Goal: Navigation & Orientation: Find specific page/section

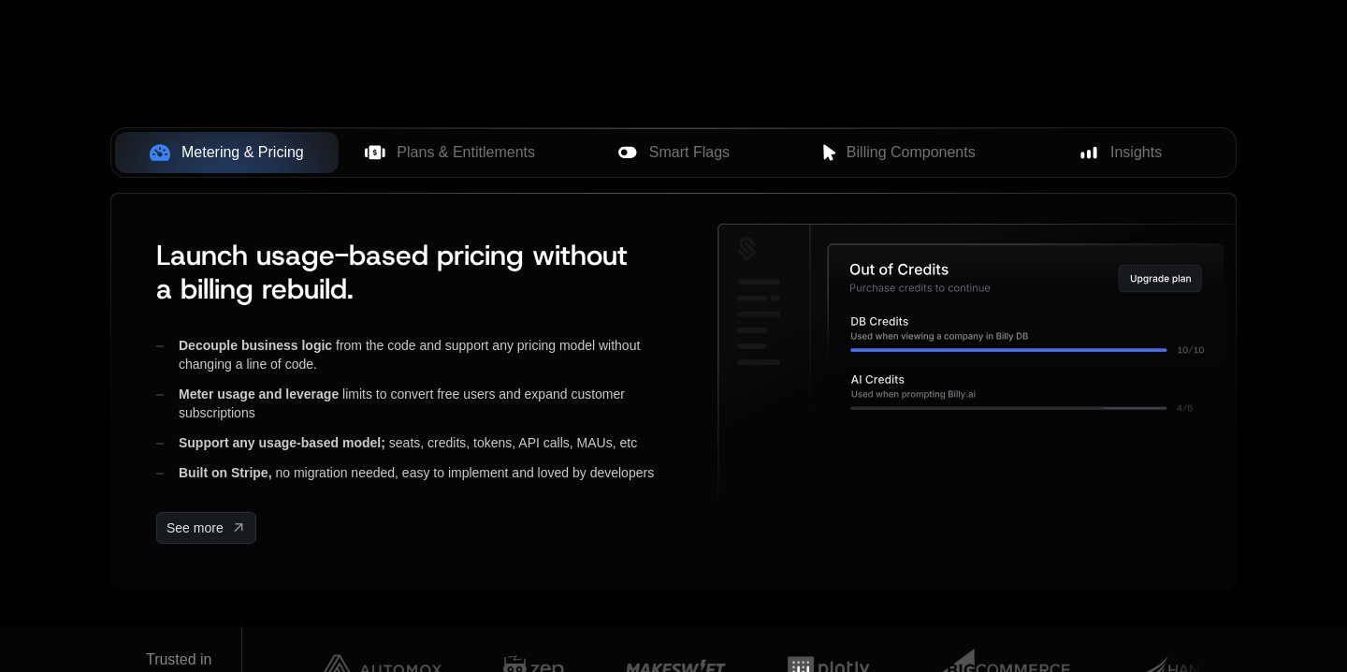
scroll to position [707, 0]
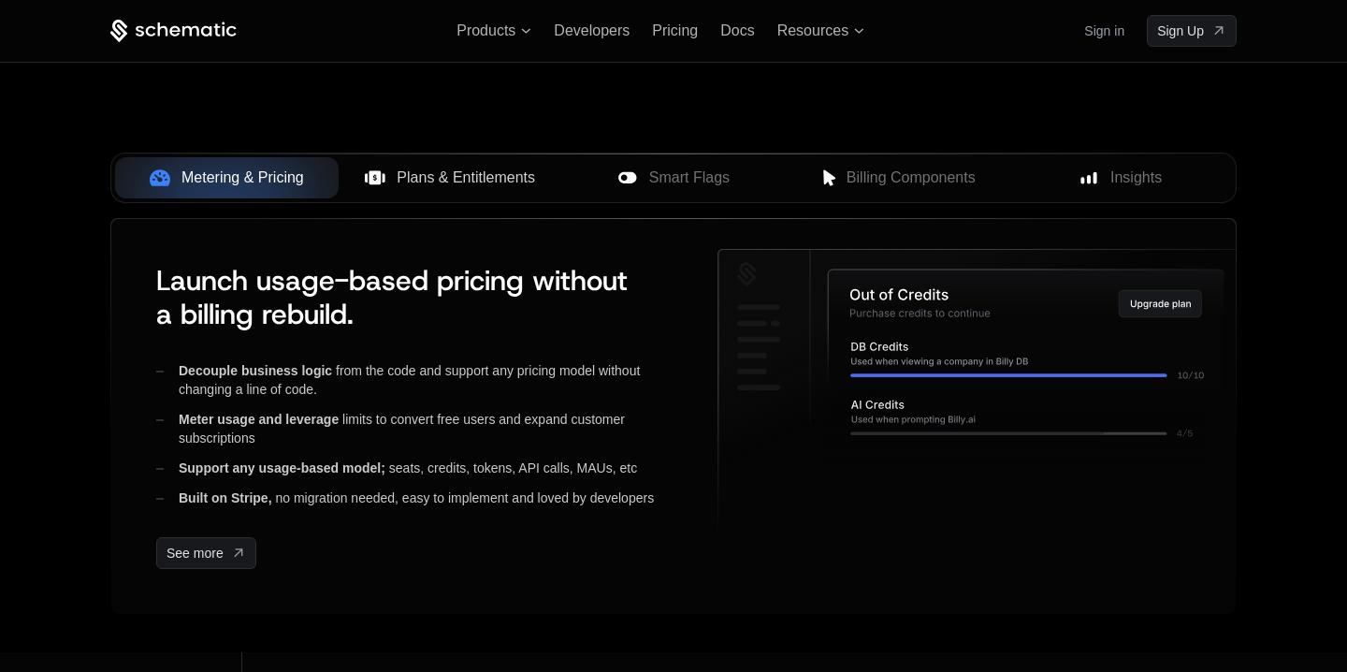
click at [503, 180] on span "Plans & Entitlements" at bounding box center [466, 178] width 138 height 22
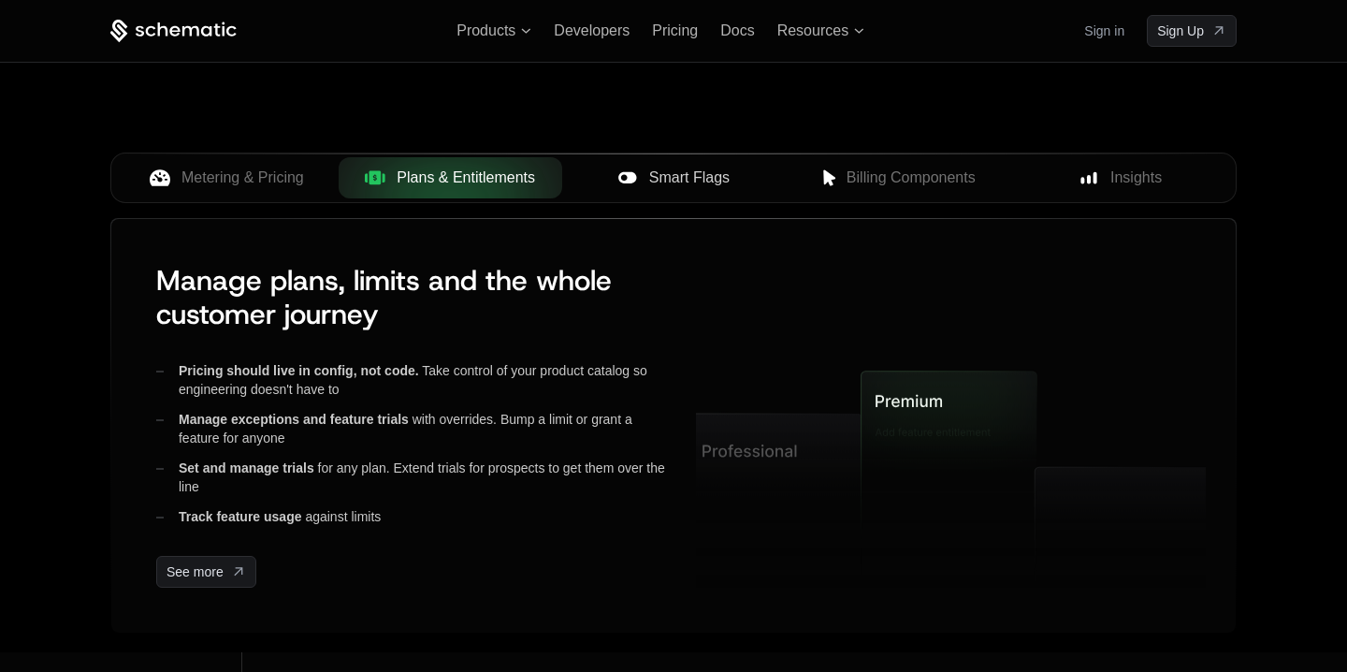
click at [518, 175] on span "Plans & Entitlements" at bounding box center [466, 178] width 138 height 22
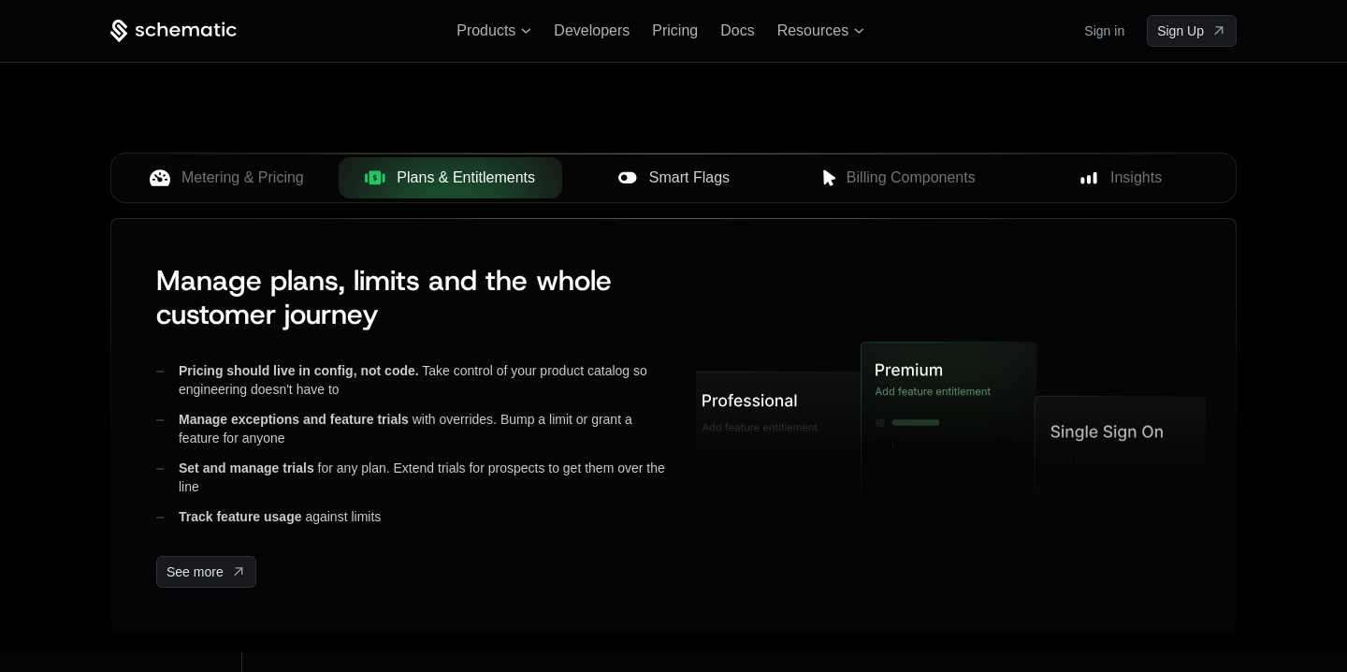
click at [713, 174] on span "Smart Flags" at bounding box center [689, 178] width 80 height 22
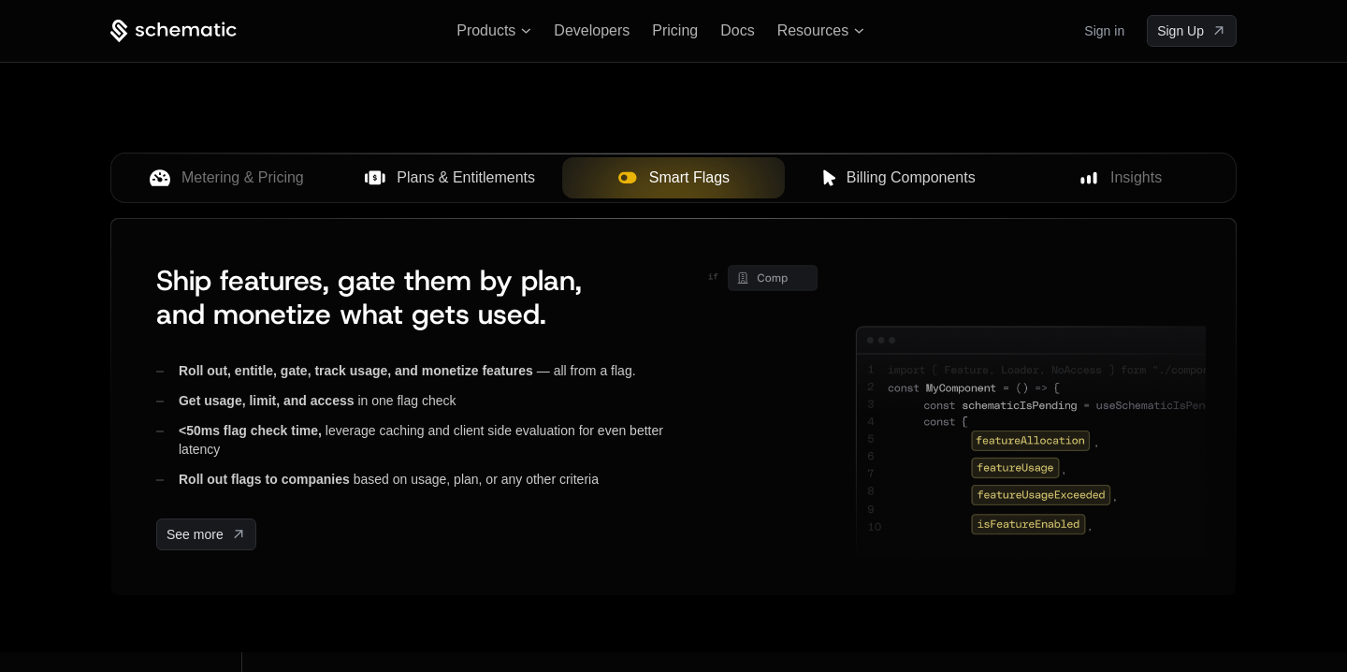
click at [927, 177] on span "Billing Components" at bounding box center [911, 178] width 129 height 22
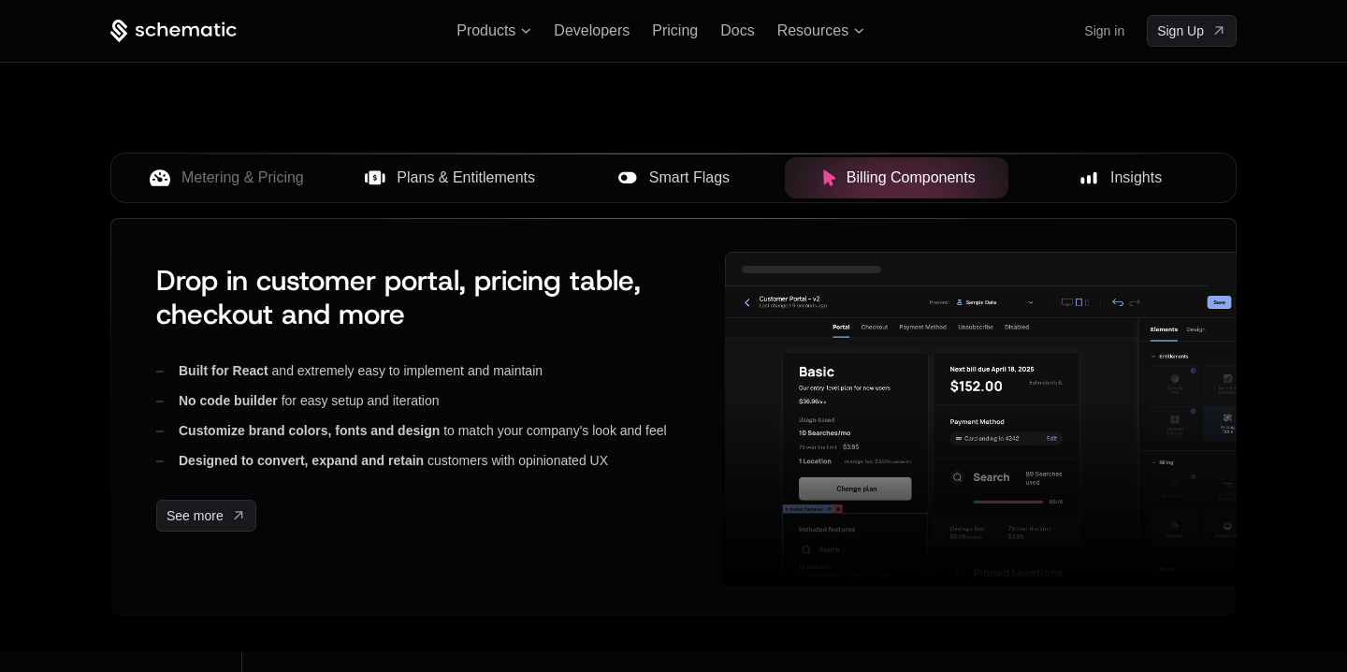
click at [1190, 172] on div "Insights" at bounding box center [1120, 178] width 194 height 22
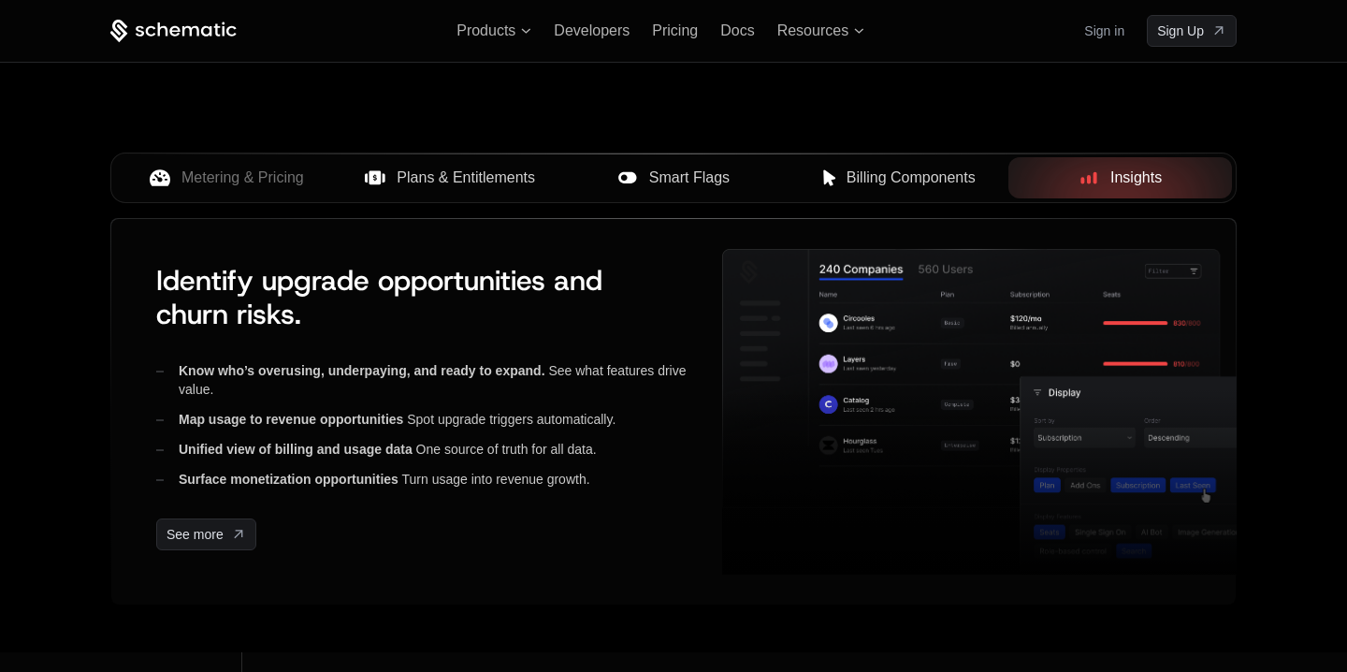
click at [784, 181] on button "Smart Flags" at bounding box center [674, 177] width 224 height 41
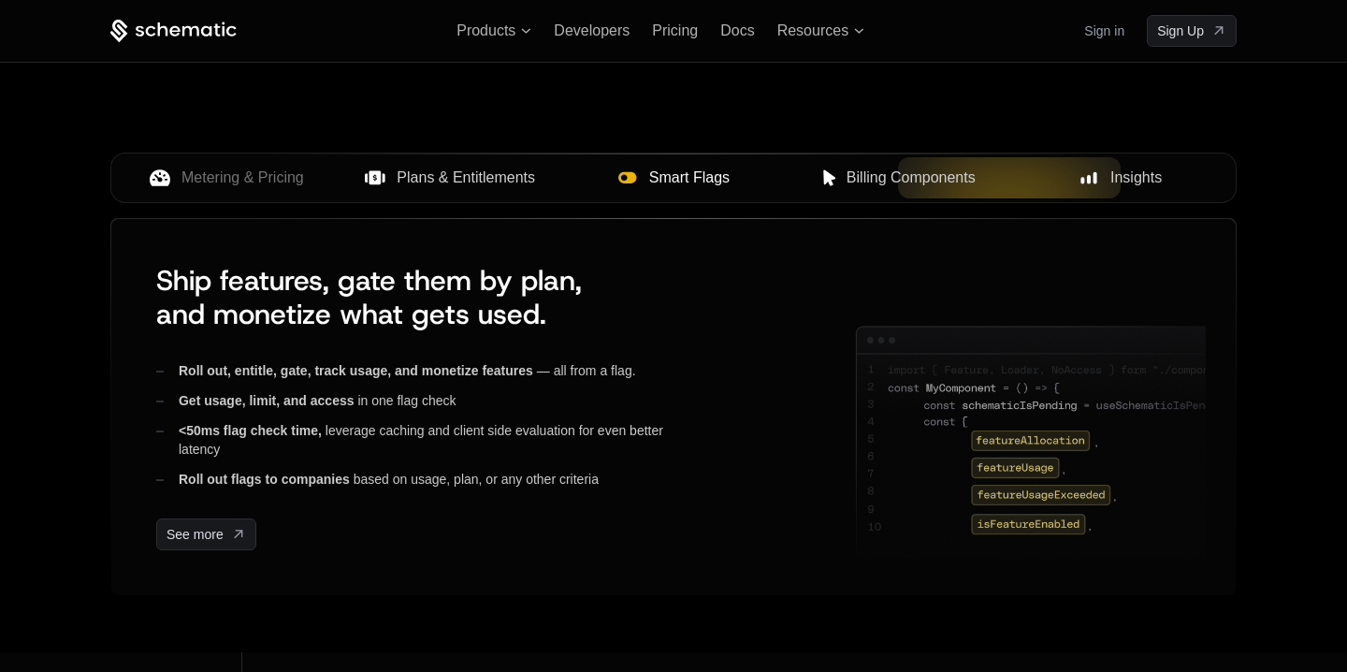
click at [687, 181] on span "Smart Flags" at bounding box center [689, 178] width 80 height 22
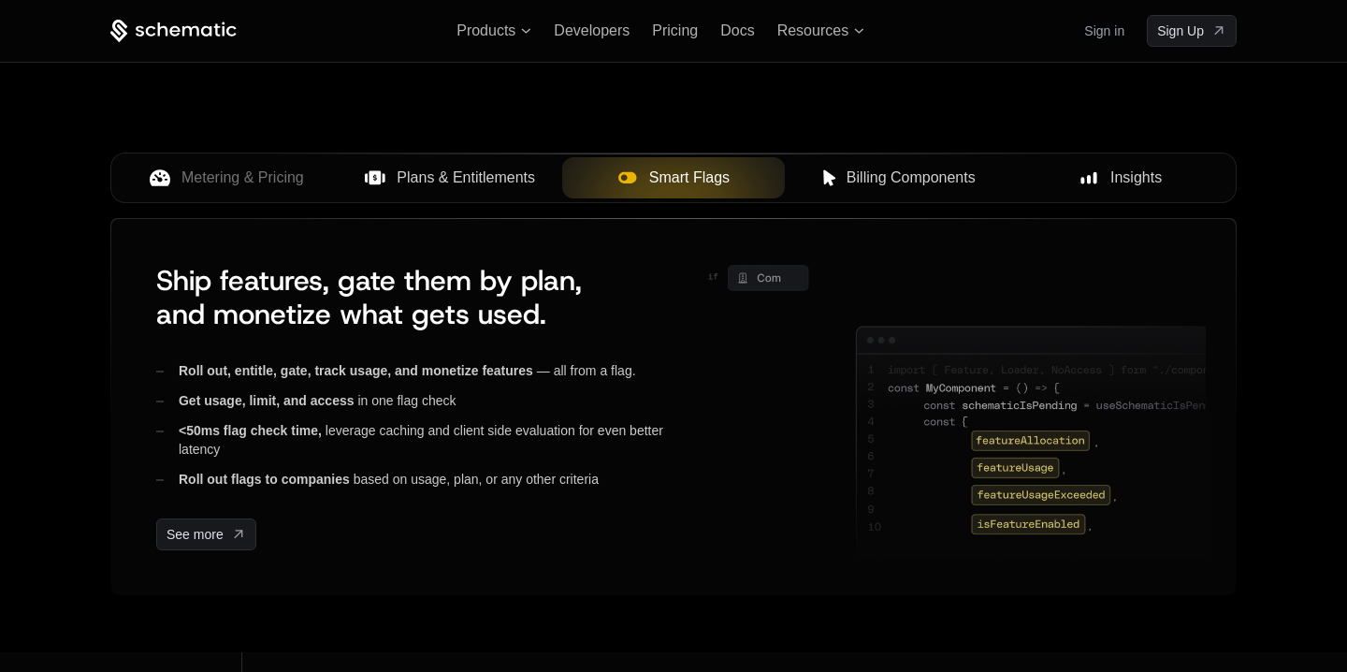
click at [373, 178] on icon at bounding box center [375, 177] width 12 height 14
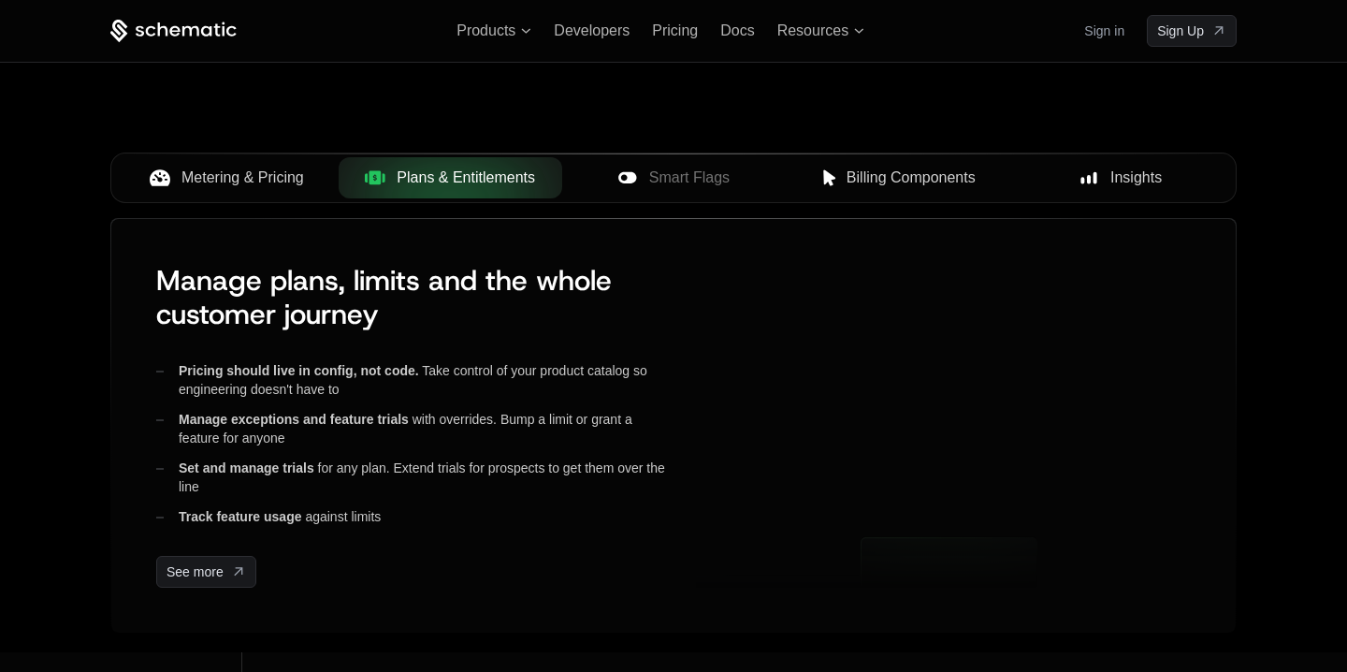
click at [293, 176] on span "Metering & Pricing" at bounding box center [242, 178] width 123 height 22
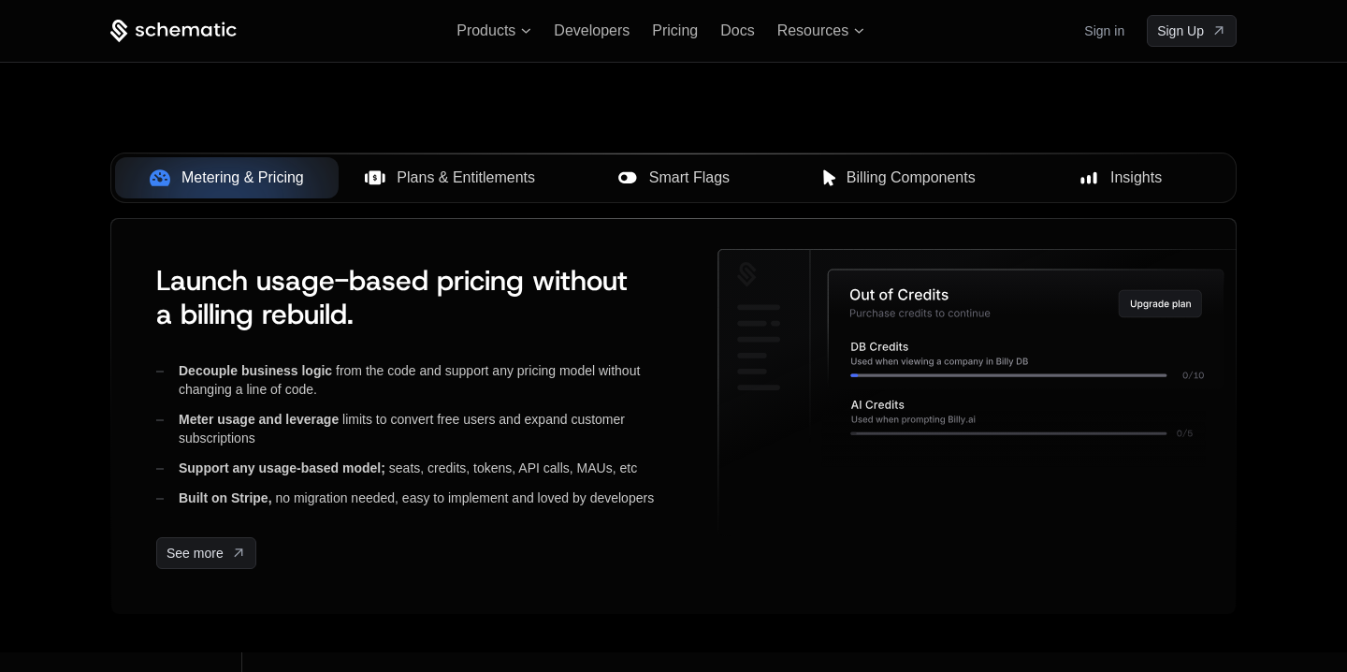
click at [601, 179] on div "Smart Flags" at bounding box center [674, 178] width 194 height 22
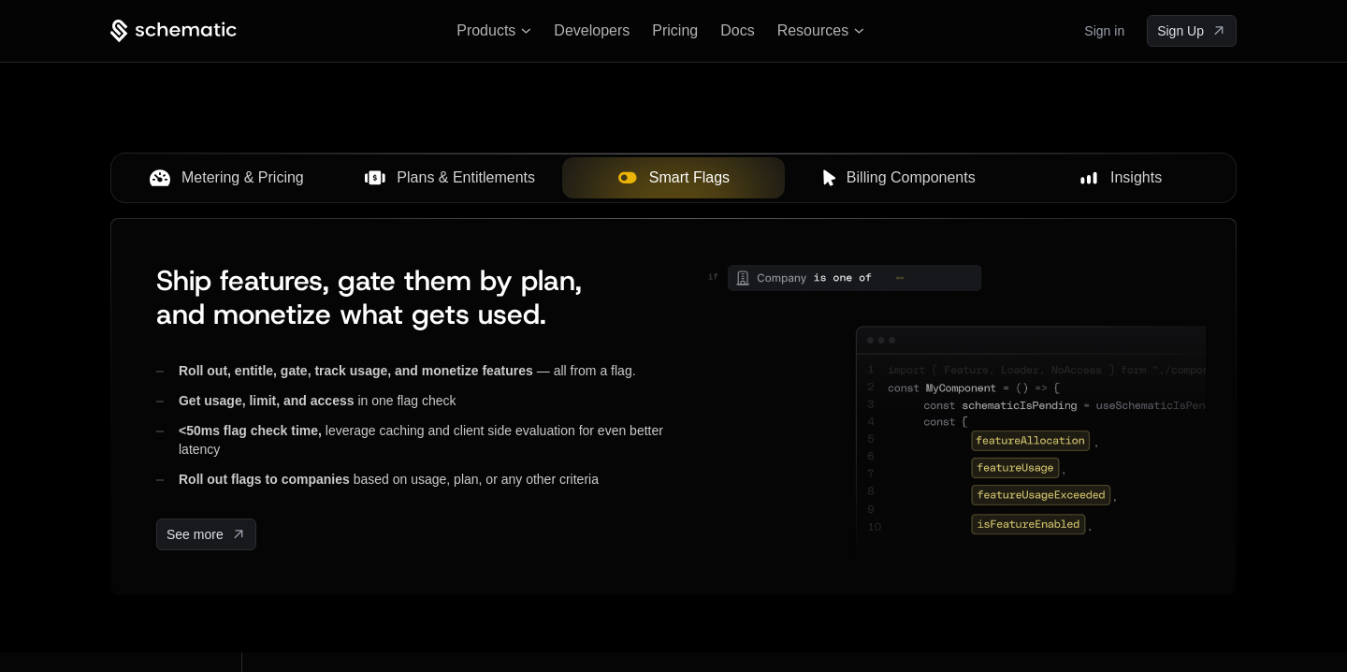
click at [387, 193] on button "Plans & Entitlements" at bounding box center [451, 177] width 224 height 41
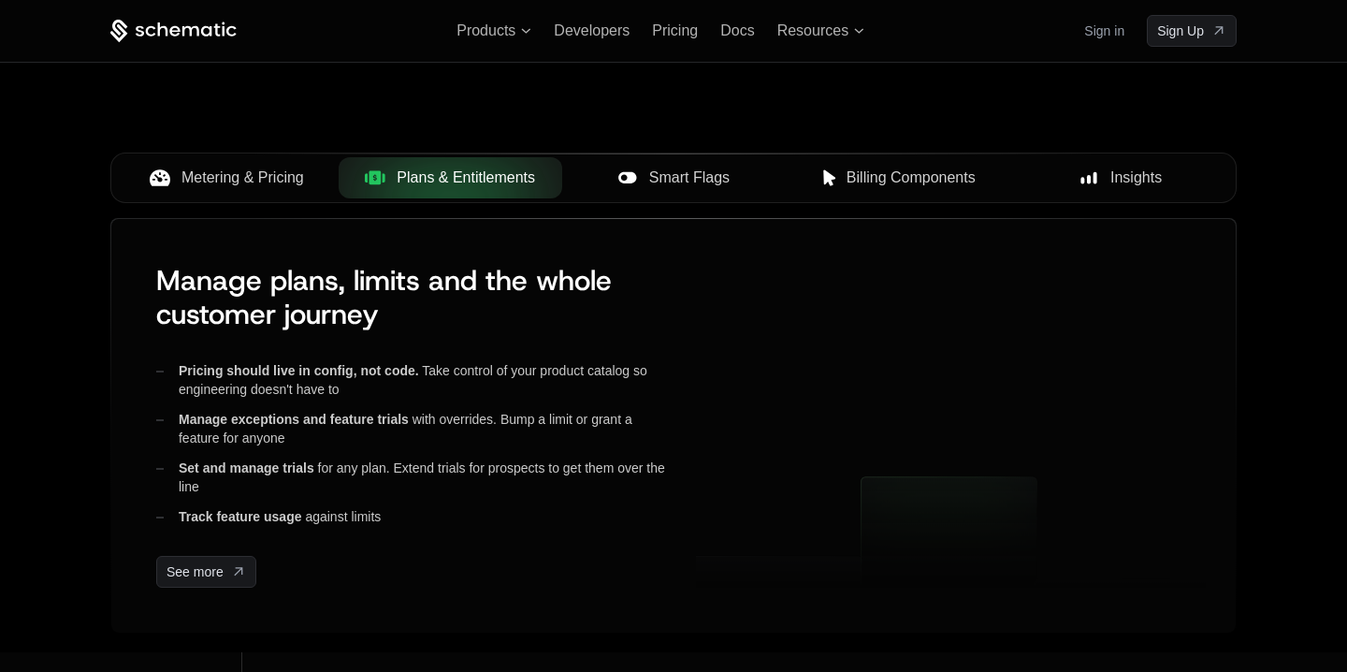
click at [211, 179] on span "Metering & Pricing" at bounding box center [242, 178] width 123 height 22
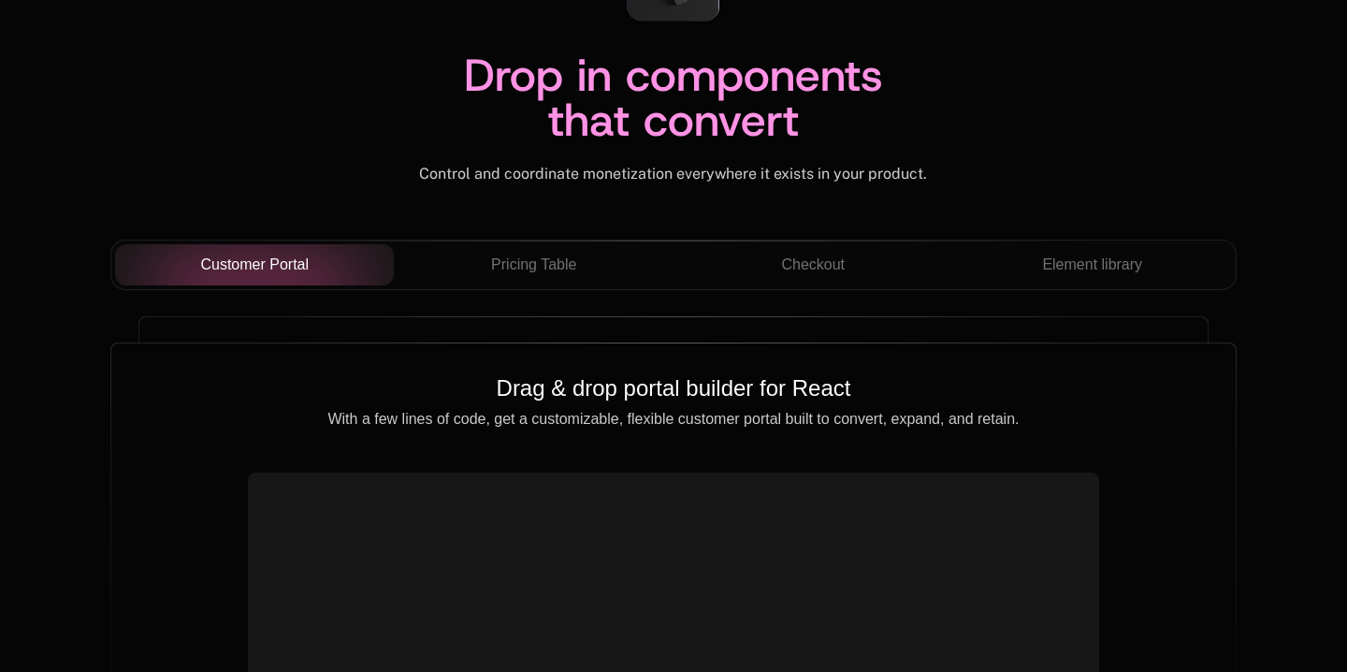
scroll to position [6575, 0]
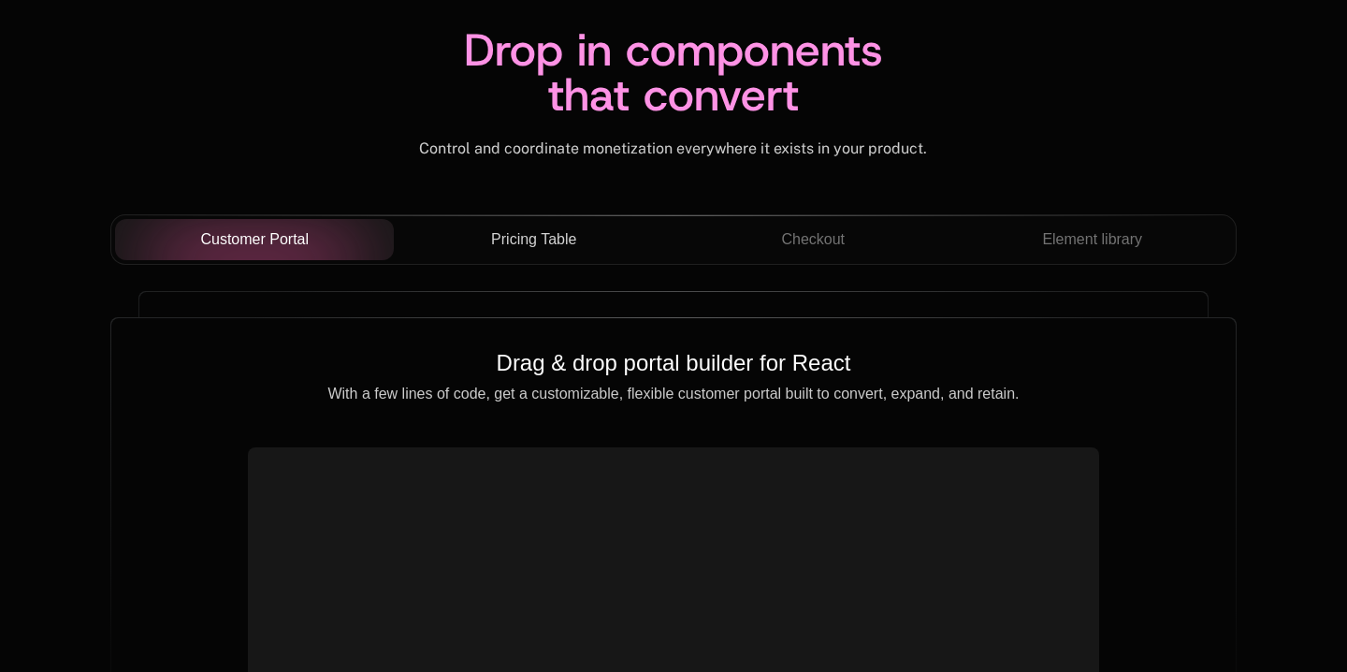
click at [472, 226] on button "Pricing Table" at bounding box center [534, 239] width 280 height 41
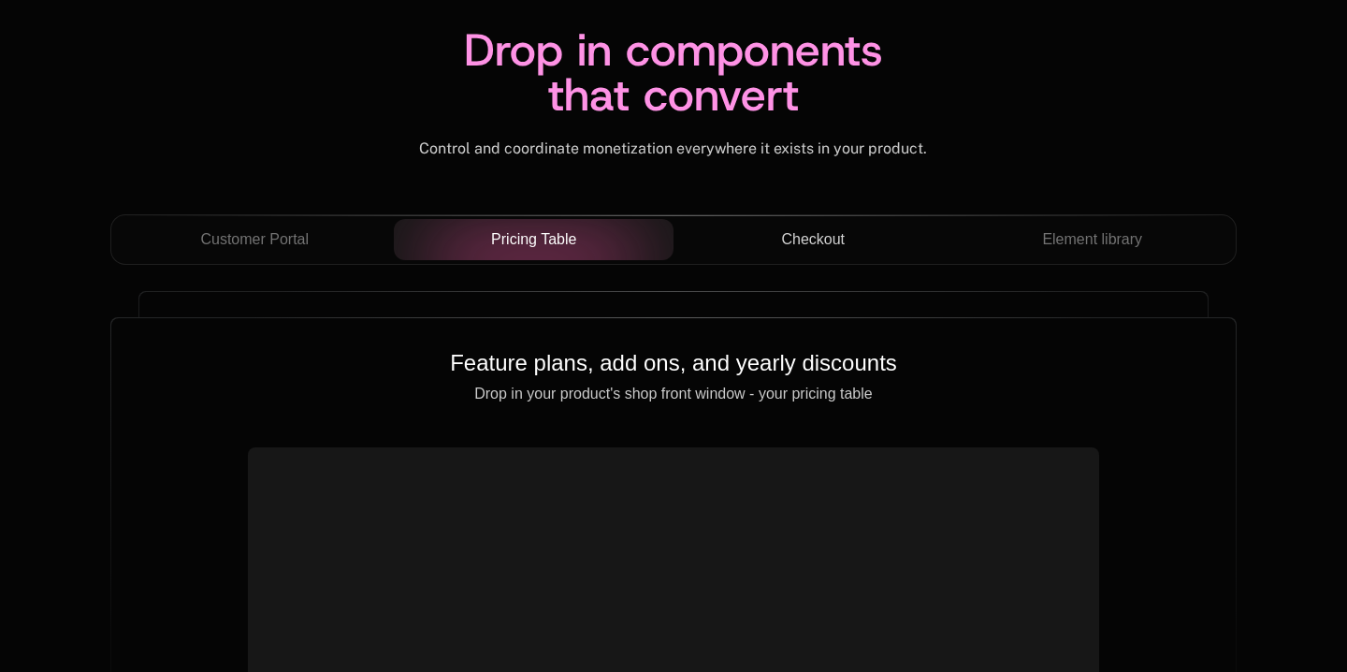
click at [788, 223] on button "Checkout" at bounding box center [814, 239] width 280 height 41
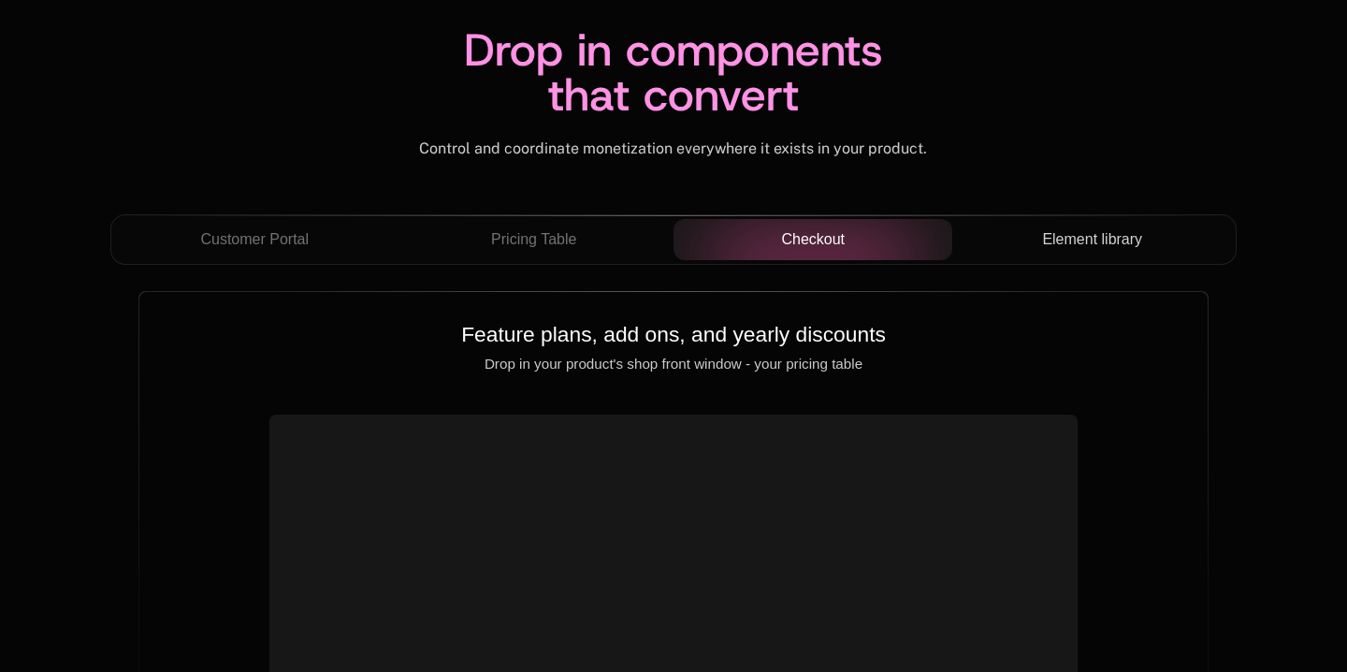
click at [1096, 228] on span "Element library" at bounding box center [1092, 239] width 100 height 22
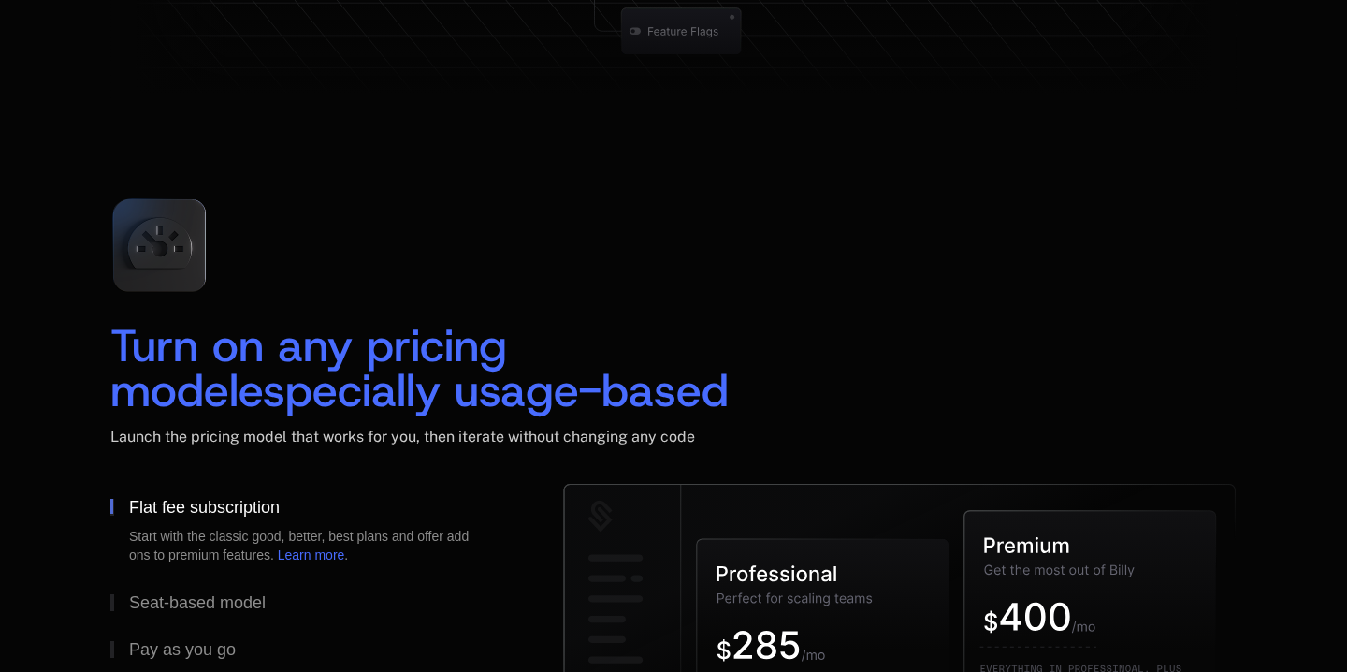
scroll to position [0, 0]
